Goal: Information Seeking & Learning: Learn about a topic

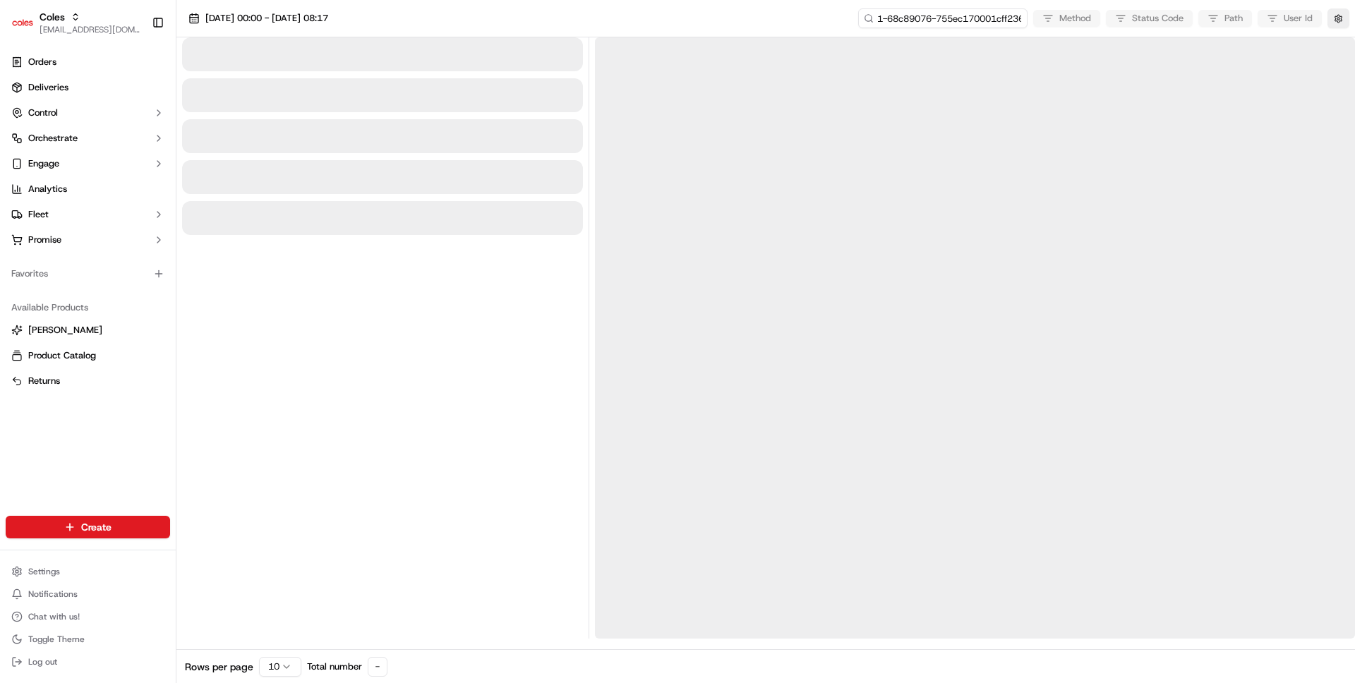
click at [938, 24] on input "1-68c89076-755ec170001cff236b498f8f" at bounding box center [942, 18] width 169 height 20
type input "1-68c89076-755ec170001cff236b498f8fa"
click at [936, 15] on input "1-68c89076-755ec170001cff236b498f8fa" at bounding box center [942, 18] width 169 height 20
click at [965, 18] on input "1-68c89076-755ec170001cff236b498f8f" at bounding box center [942, 18] width 169 height 20
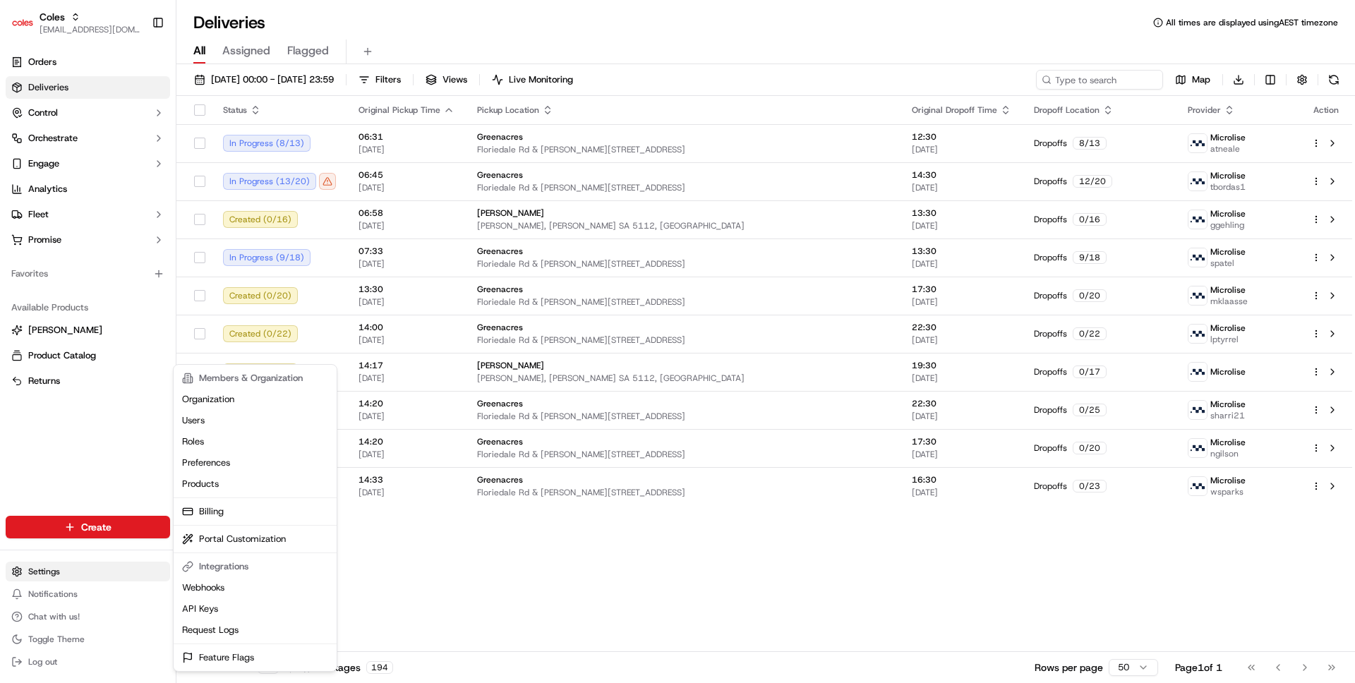
click at [42, 567] on html "Coles ben@usenash.com Toggle Sidebar Orders Deliveries Control Orchestrate Enga…" at bounding box center [677, 341] width 1355 height 683
click at [465, 574] on html "Coles ben@usenash.com Toggle Sidebar Orders Deliveries Control Orchestrate Enga…" at bounding box center [677, 341] width 1355 height 683
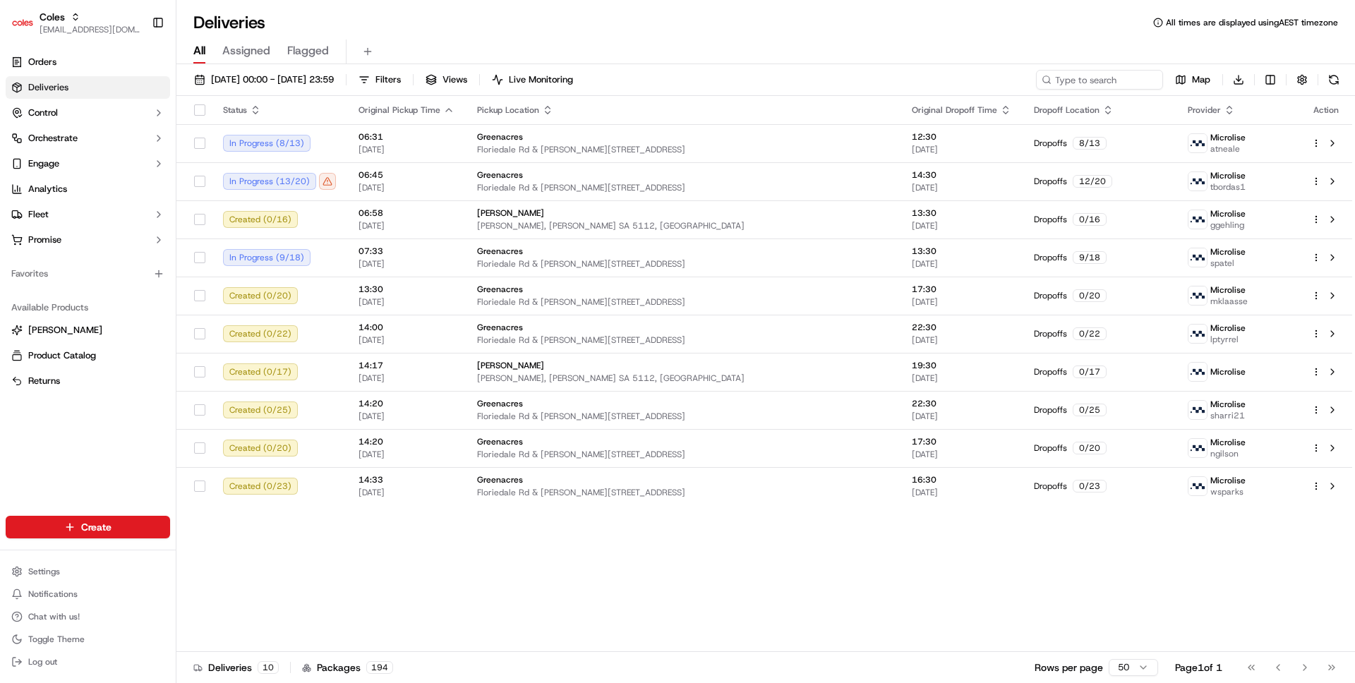
click at [80, 558] on div "Settings Notifications Chat with us! Toggle Theme Log out" at bounding box center [88, 616] width 176 height 121
click at [80, 565] on html "Coles ben@usenash.com Toggle Sidebar Orders Deliveries Control Orchestrate Enga…" at bounding box center [677, 341] width 1355 height 683
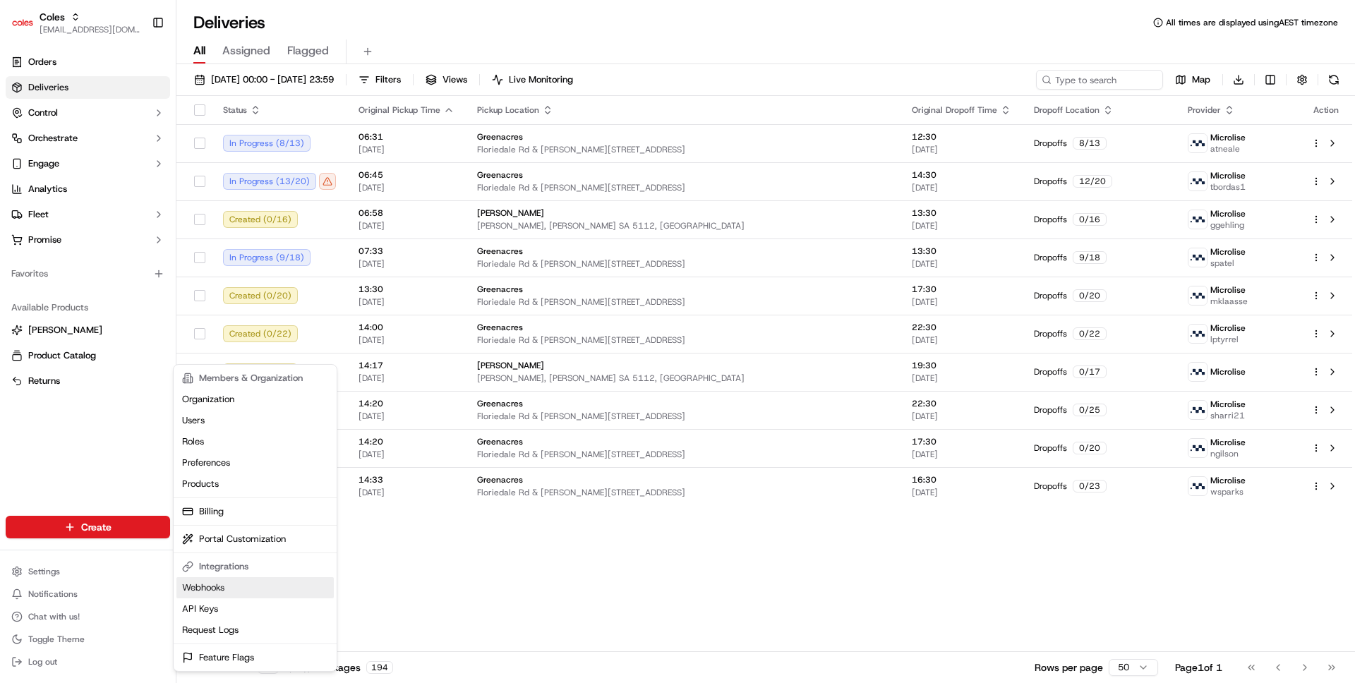
click at [222, 591] on link "Webhooks" at bounding box center [254, 587] width 157 height 21
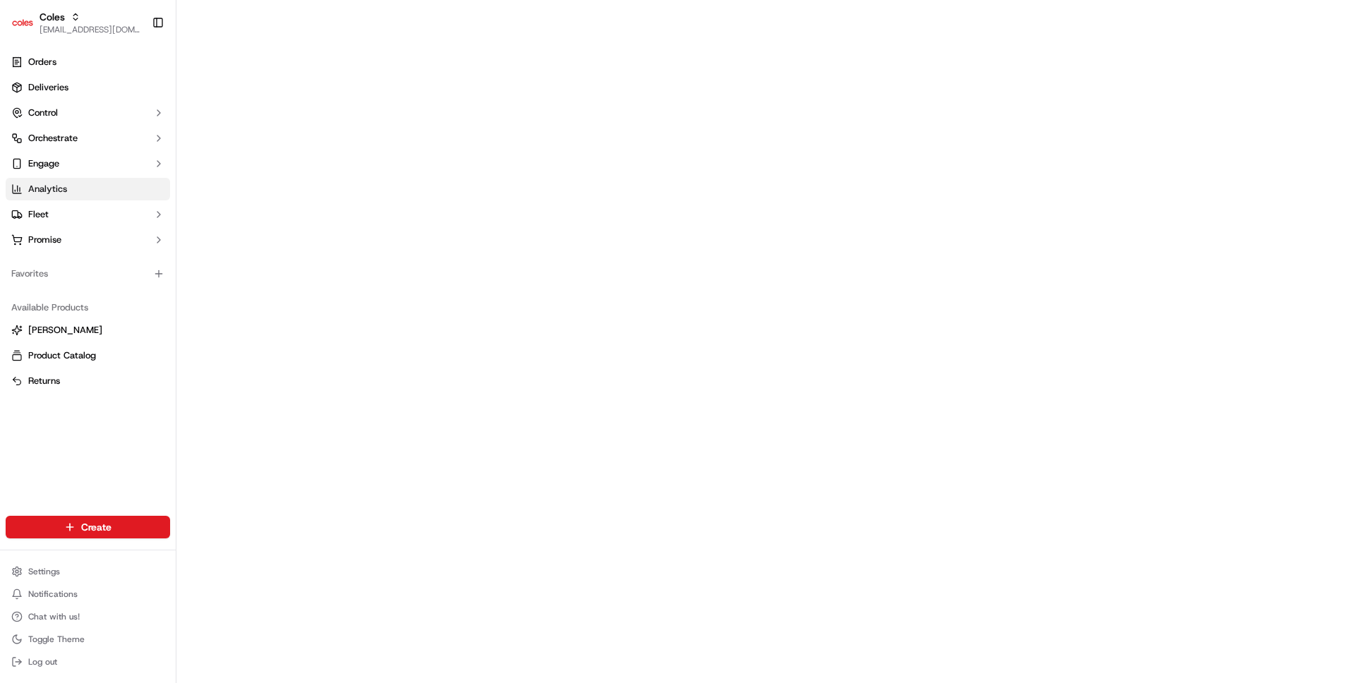
click at [75, 194] on link "Analytics" at bounding box center [88, 189] width 164 height 23
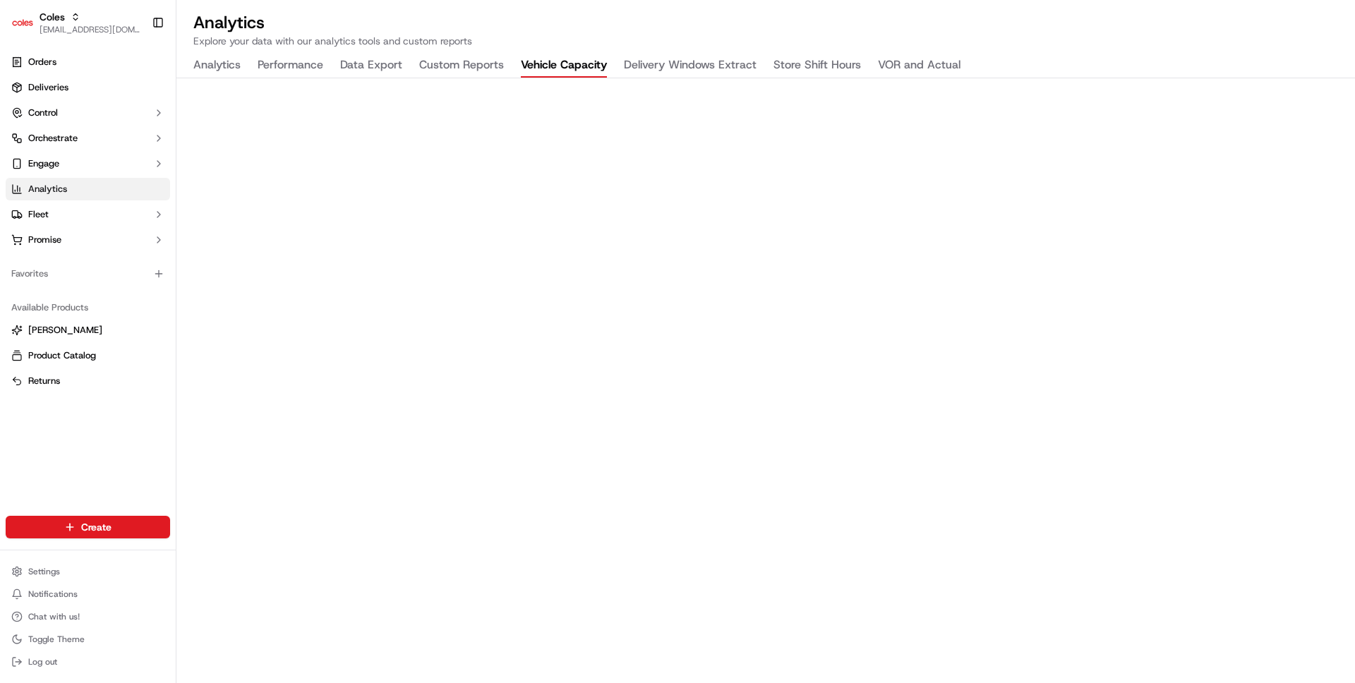
click at [573, 62] on button "Vehicle Capacity" at bounding box center [564, 66] width 86 height 24
click at [462, 68] on button "Custom Reports" at bounding box center [461, 66] width 85 height 24
click at [560, 73] on button "Vehicle Capacity" at bounding box center [564, 66] width 86 height 24
